Goal: Find specific page/section: Find specific page/section

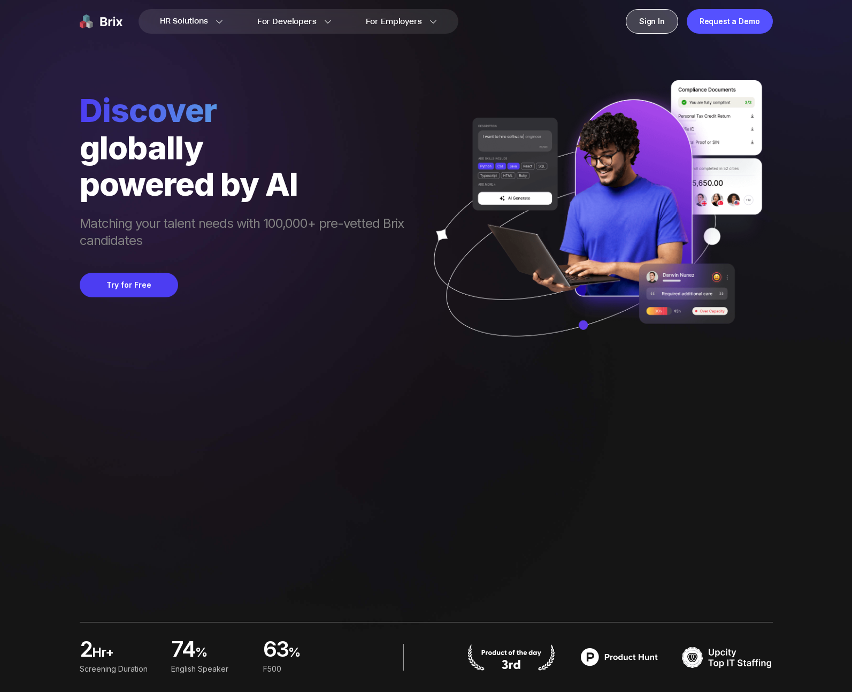
click at [671, 21] on div "Sign In" at bounding box center [652, 21] width 52 height 25
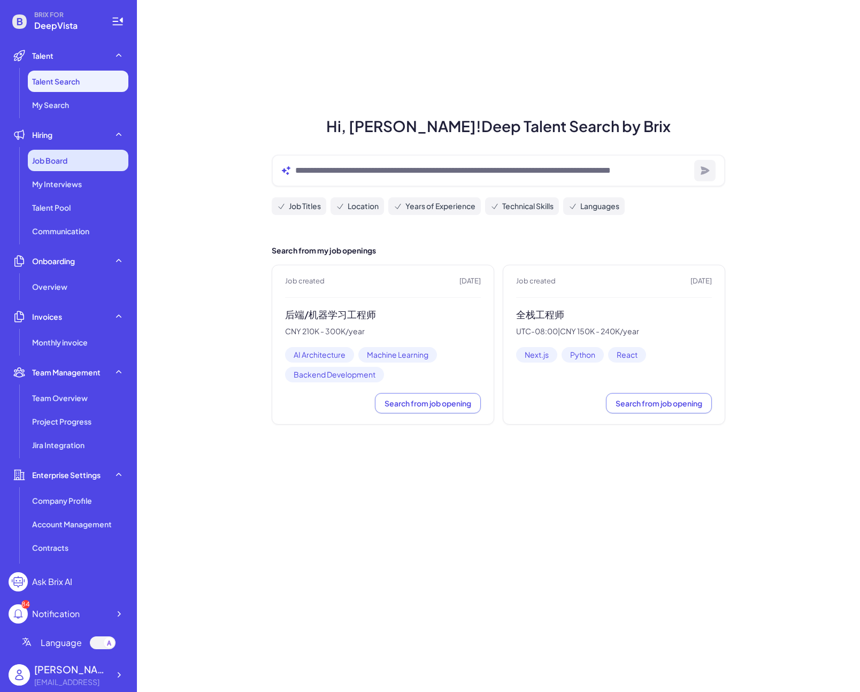
click at [57, 155] on span "Job Board" at bounding box center [49, 160] width 35 height 11
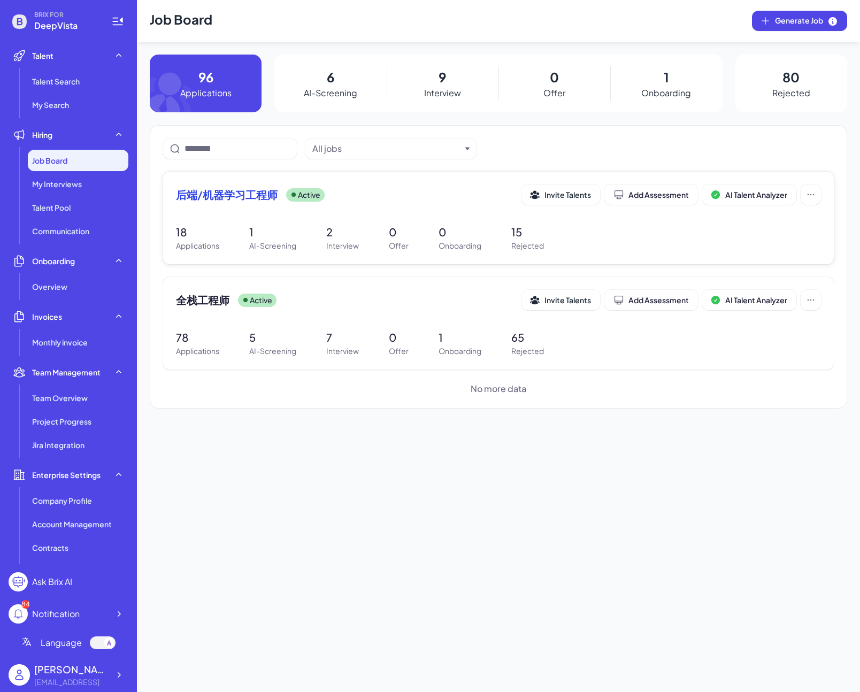
click at [228, 199] on span "后端/机器学习工程师" at bounding box center [227, 194] width 102 height 15
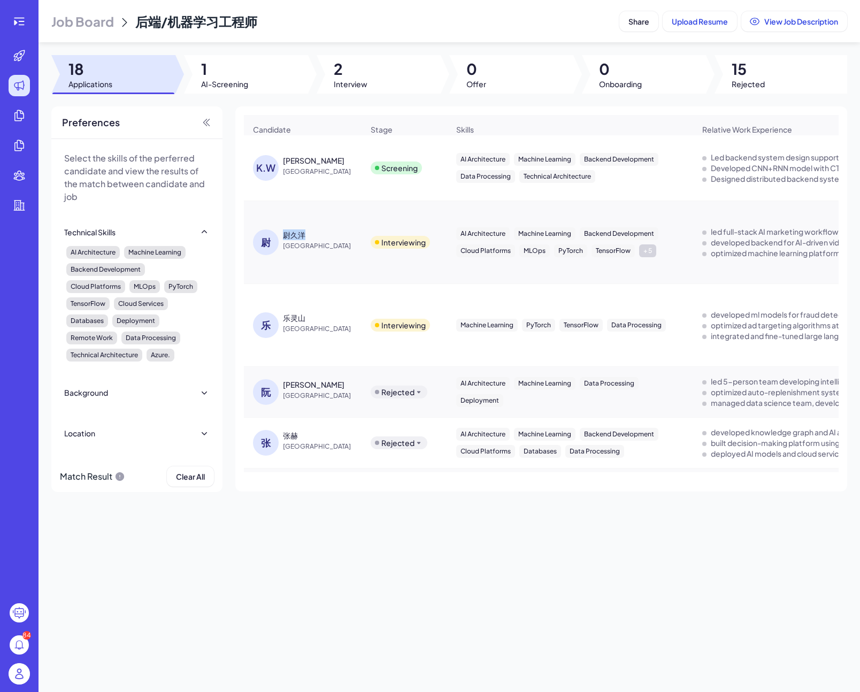
drag, startPoint x: 311, startPoint y: 242, endPoint x: 278, endPoint y: 241, distance: 32.6
click at [278, 241] on div "尉 尉久洋 China" at bounding box center [308, 243] width 110 height 26
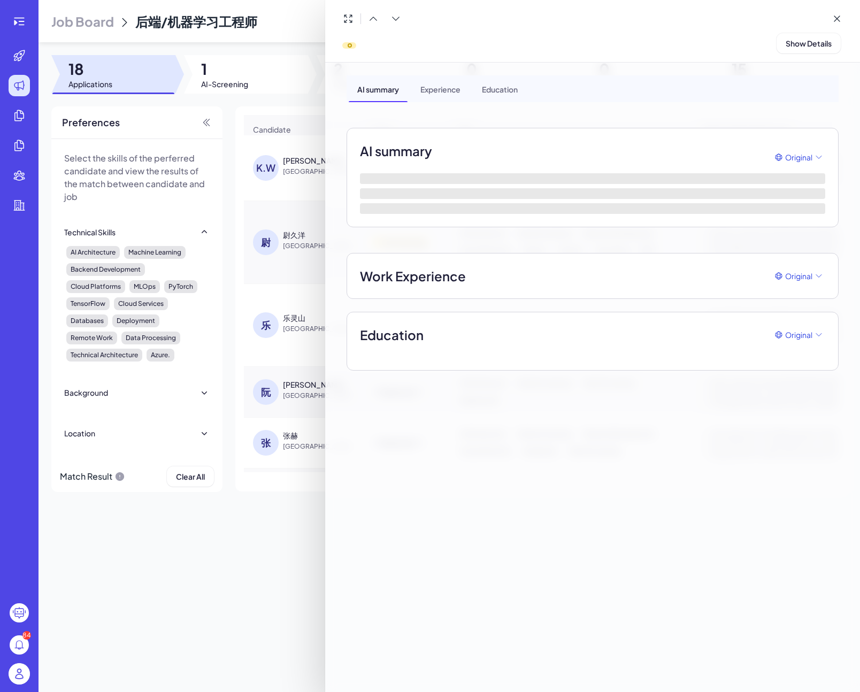
copy div "[DEMOGRAPHIC_DATA] [PERSON_NAME]"
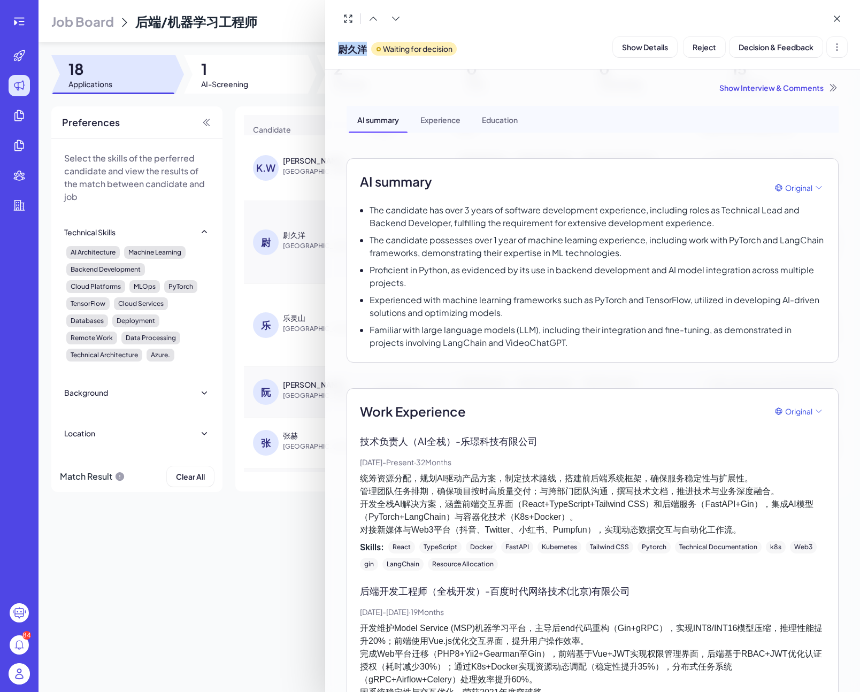
drag, startPoint x: 339, startPoint y: 49, endPoint x: 366, endPoint y: 48, distance: 27.3
click at [366, 48] on span "尉久洋" at bounding box center [352, 49] width 29 height 14
copy span "尉久洋"
